Goal: Task Accomplishment & Management: Manage account settings

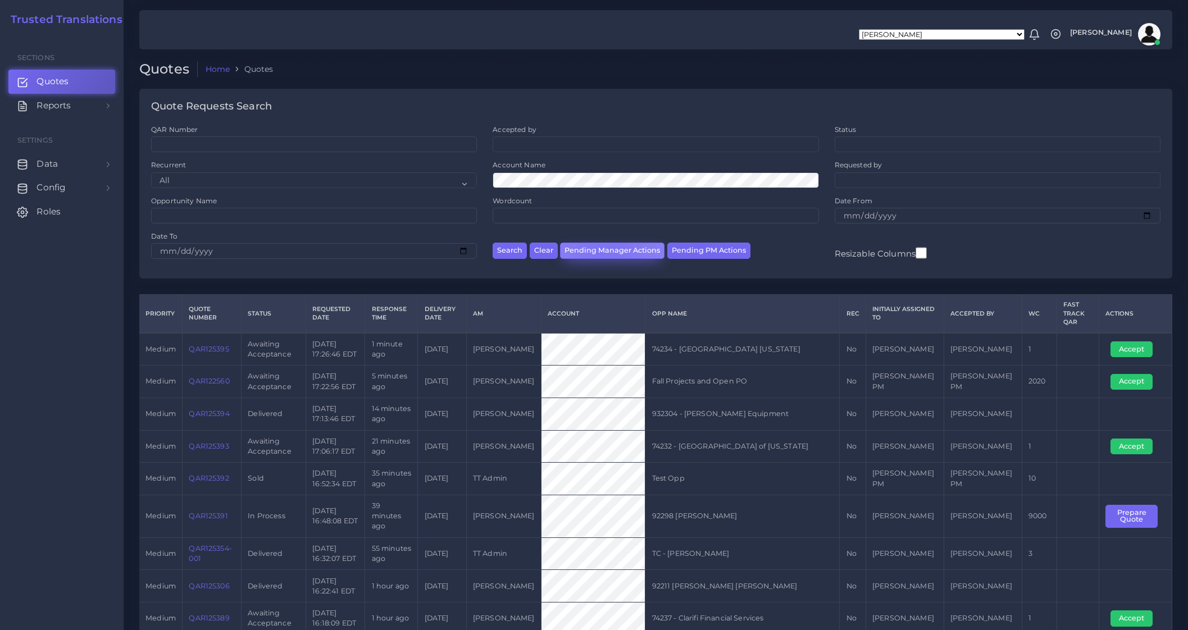
click at [604, 251] on button "Pending Manager Actions" at bounding box center [612, 251] width 104 height 16
select select "awaiting_manager_initial_review"
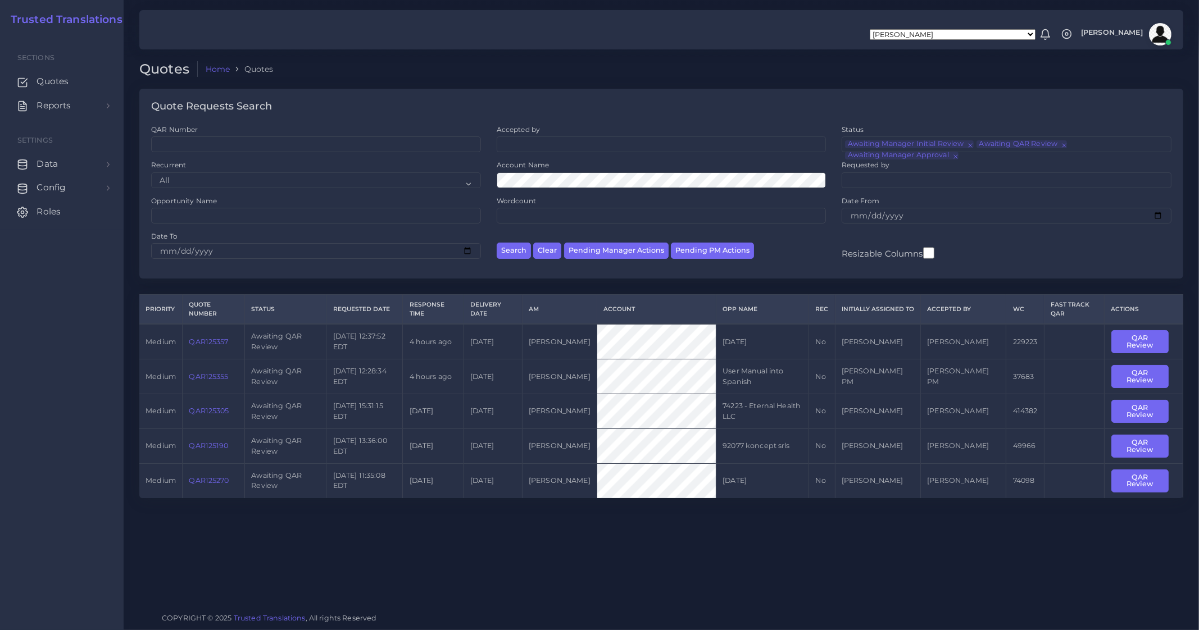
click at [206, 481] on link "QAR125270" at bounding box center [209, 480] width 40 height 8
click at [205, 481] on link "QAR125270" at bounding box center [209, 480] width 40 height 8
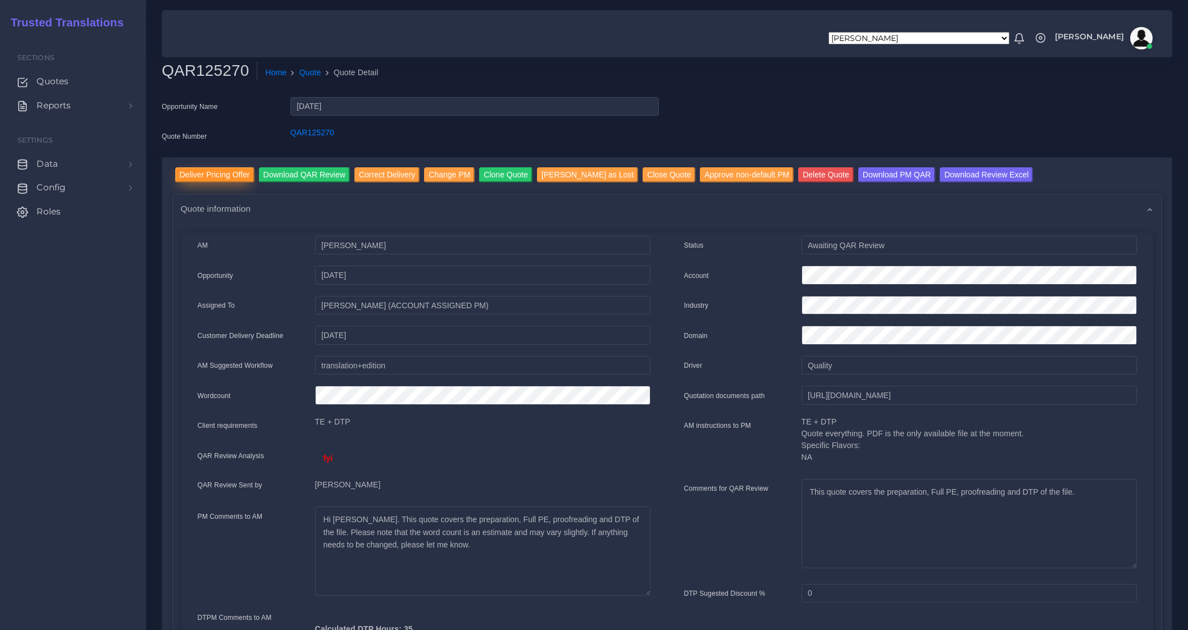
click at [211, 175] on input "Deliver Pricing Offer" at bounding box center [214, 174] width 79 height 15
click at [225, 176] on input "Deliver Pricing Offer" at bounding box center [214, 174] width 79 height 15
click at [221, 175] on input "Deliver Pricing Offer" at bounding box center [214, 174] width 79 height 15
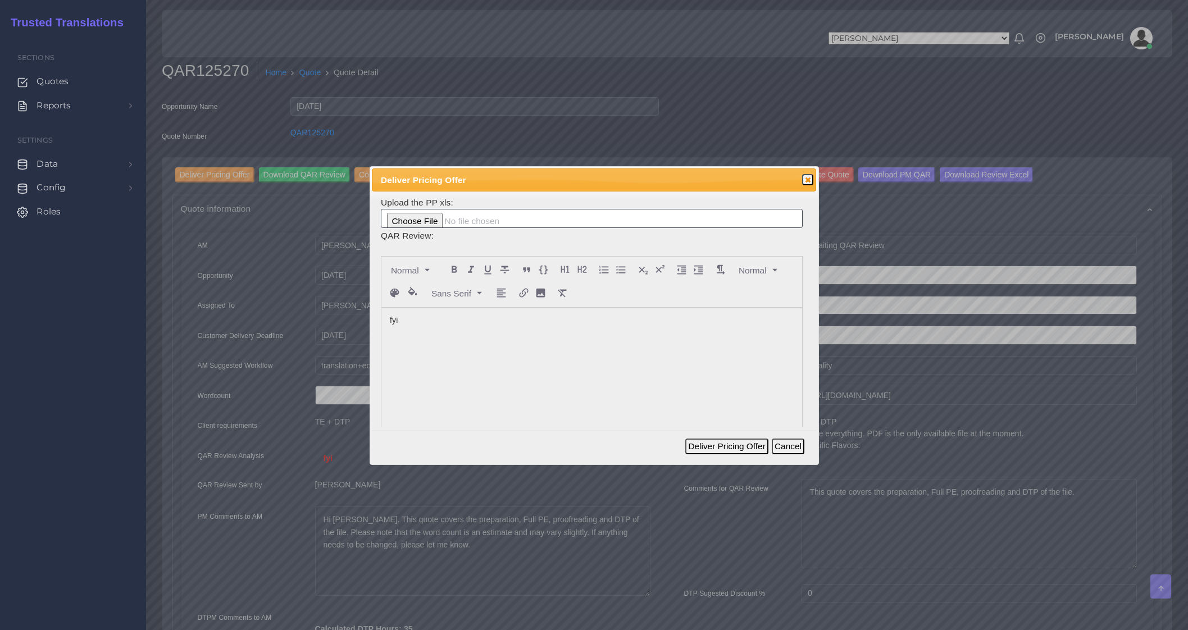
click at [410, 319] on p "fyi" at bounding box center [592, 321] width 404 height 12
click at [725, 448] on button "Deliver Pricing Offer" at bounding box center [726, 447] width 83 height 16
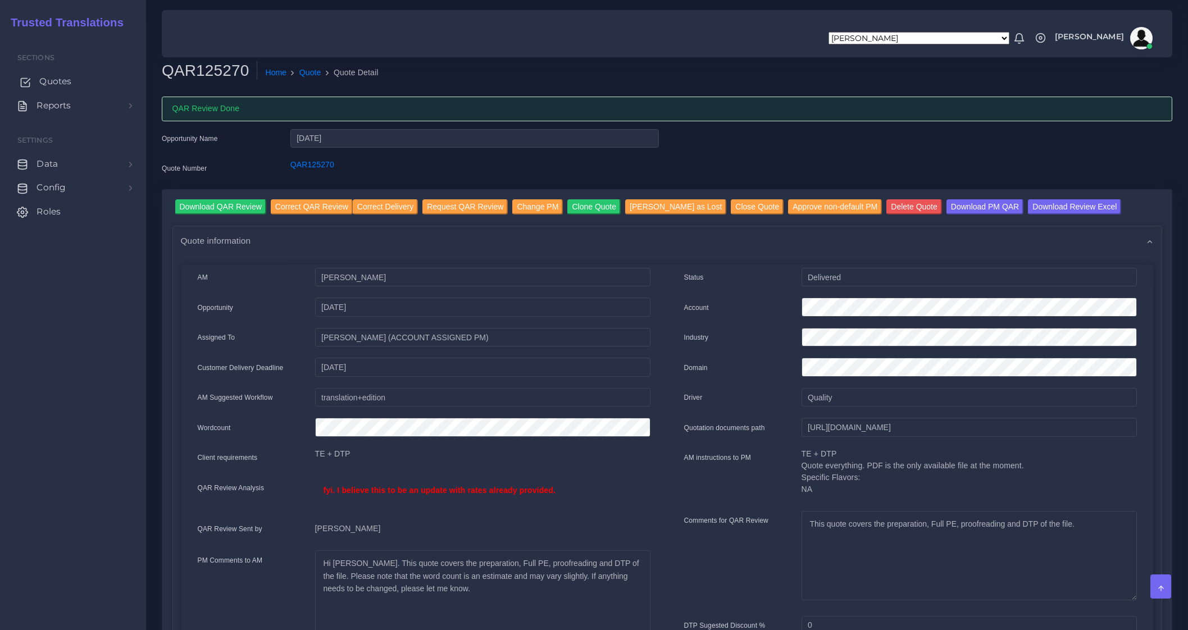
click at [52, 80] on span "Quotes" at bounding box center [55, 81] width 32 height 12
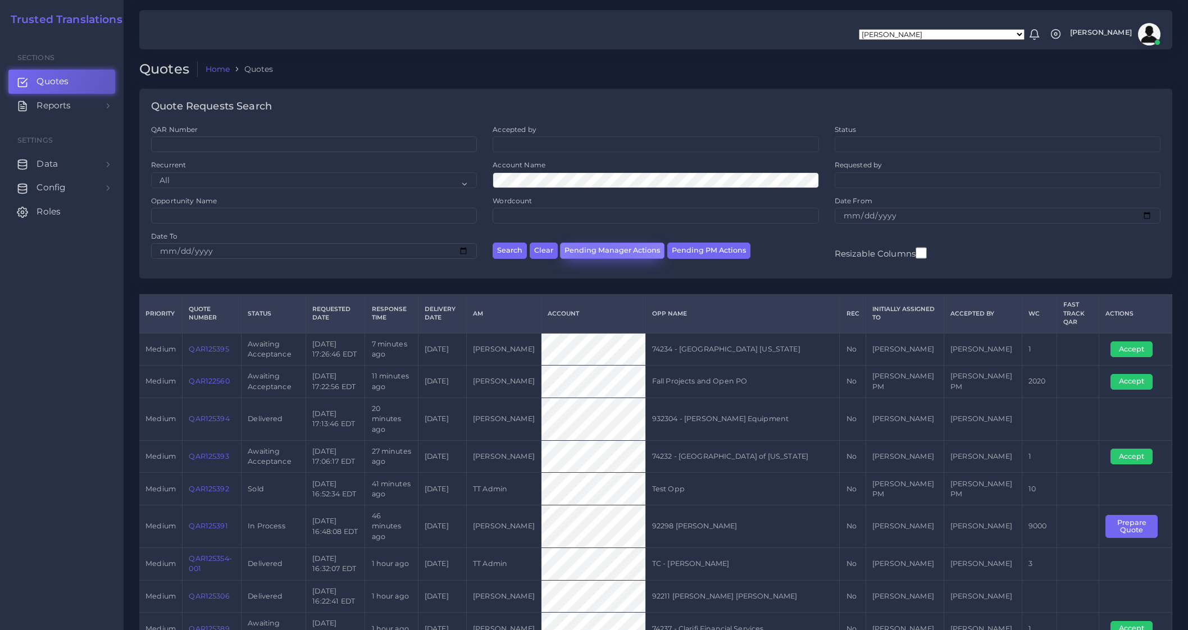
click at [598, 253] on button "Pending Manager Actions" at bounding box center [612, 251] width 104 height 16
select select "awaiting_manager_initial_review"
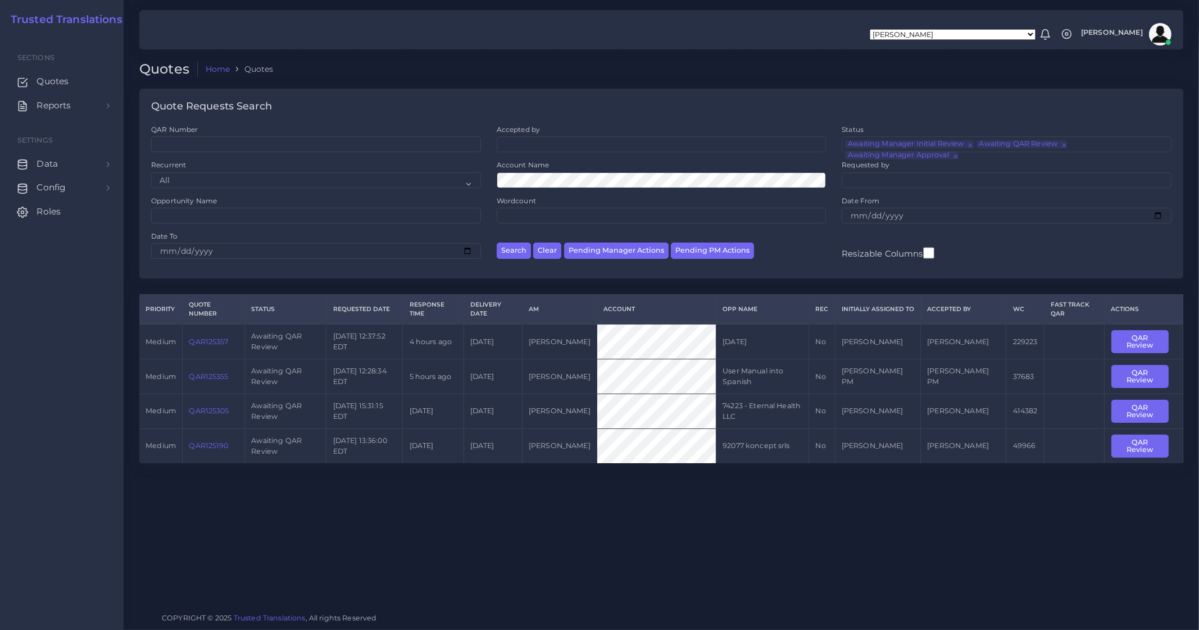
click at [209, 342] on link "QAR125357" at bounding box center [208, 342] width 39 height 8
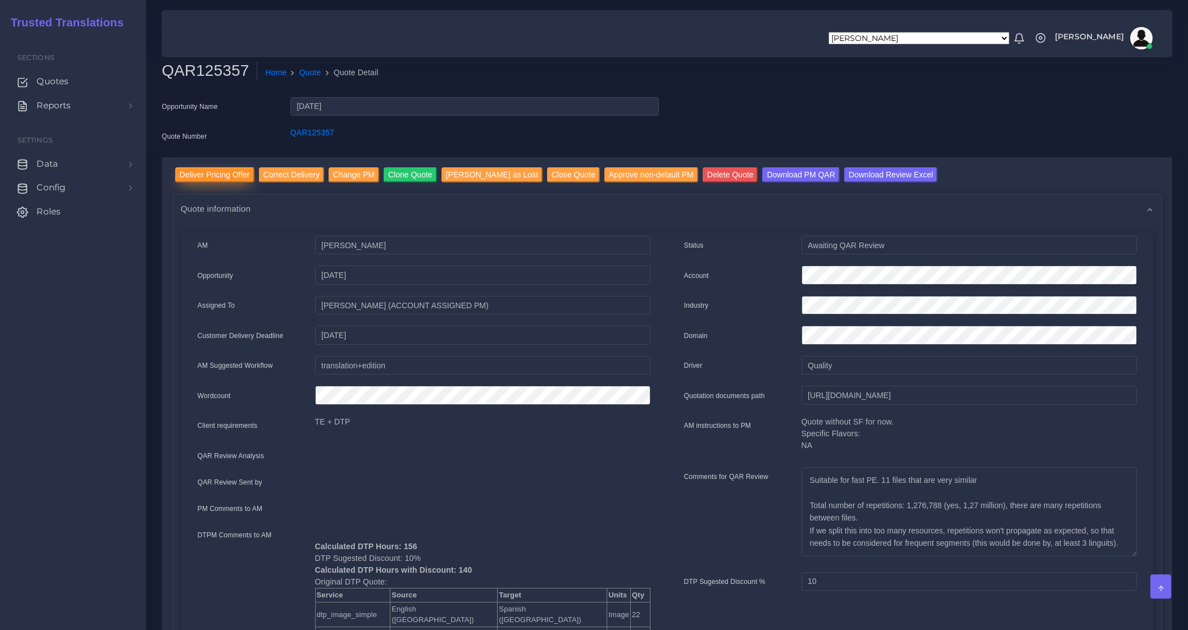
click at [216, 175] on input "Deliver Pricing Offer" at bounding box center [214, 174] width 79 height 15
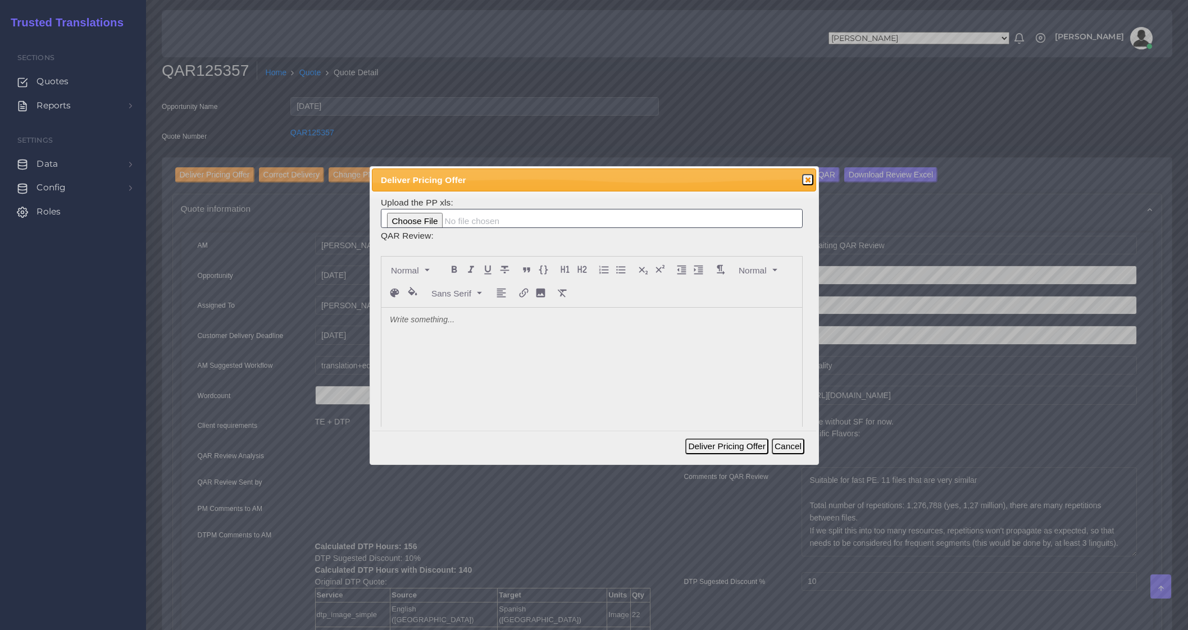
click at [447, 315] on p at bounding box center [592, 321] width 404 height 12
click at [713, 444] on button "Deliver Pricing Offer" at bounding box center [726, 447] width 83 height 16
